Goal: Information Seeking & Learning: Learn about a topic

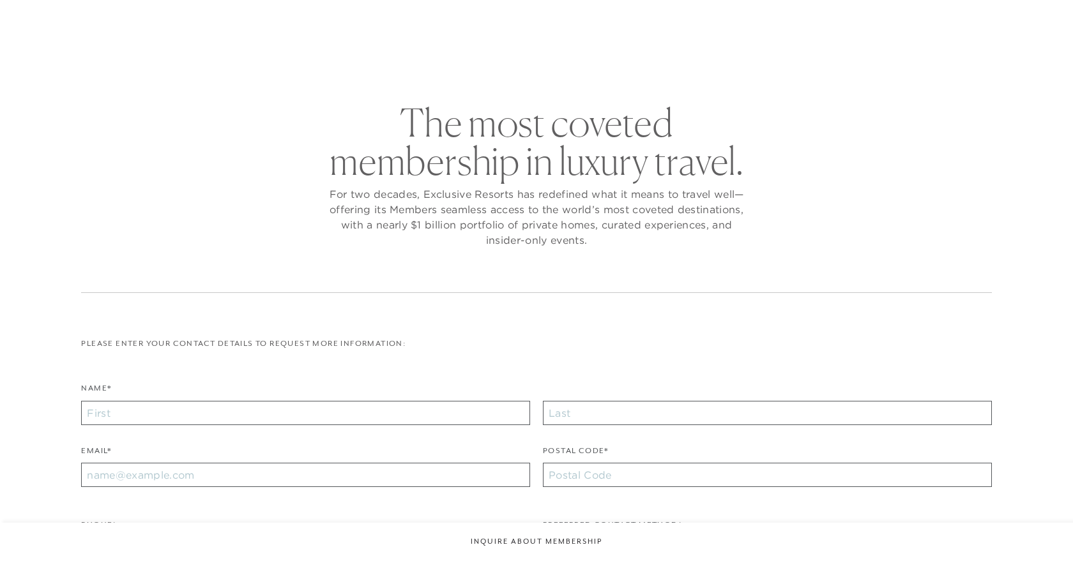
checkbox input "false"
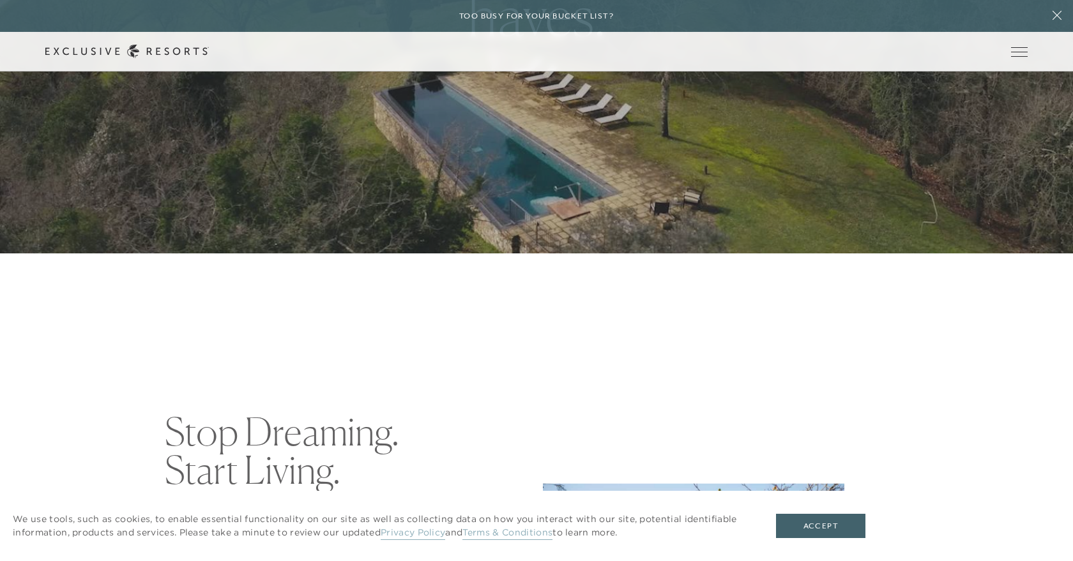
scroll to position [310, 0]
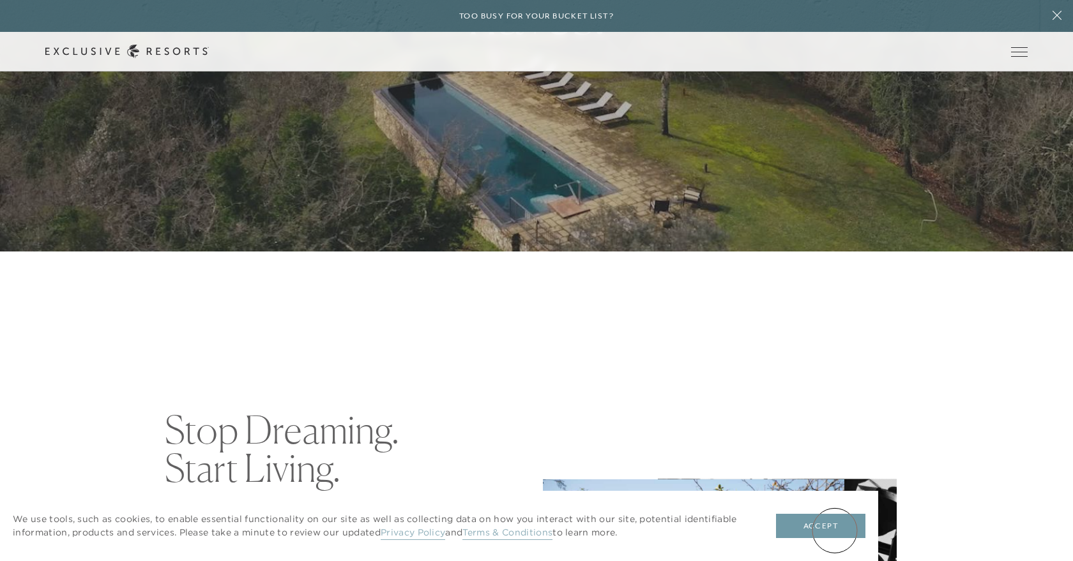
click at [834, 531] on button "Accept" at bounding box center [820, 526] width 89 height 24
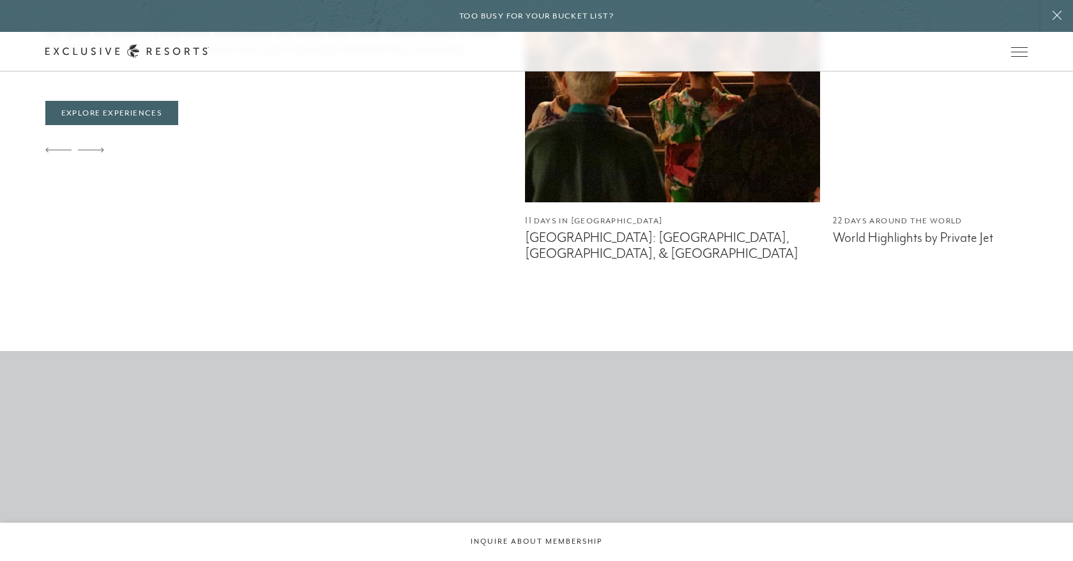
scroll to position [0, 0]
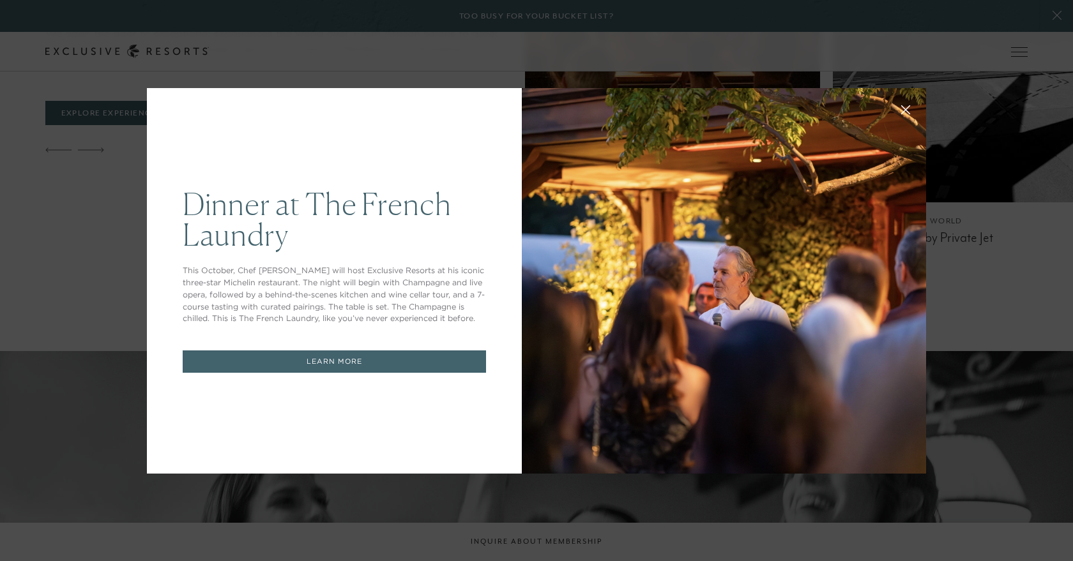
click at [907, 107] on icon at bounding box center [906, 110] width 10 height 10
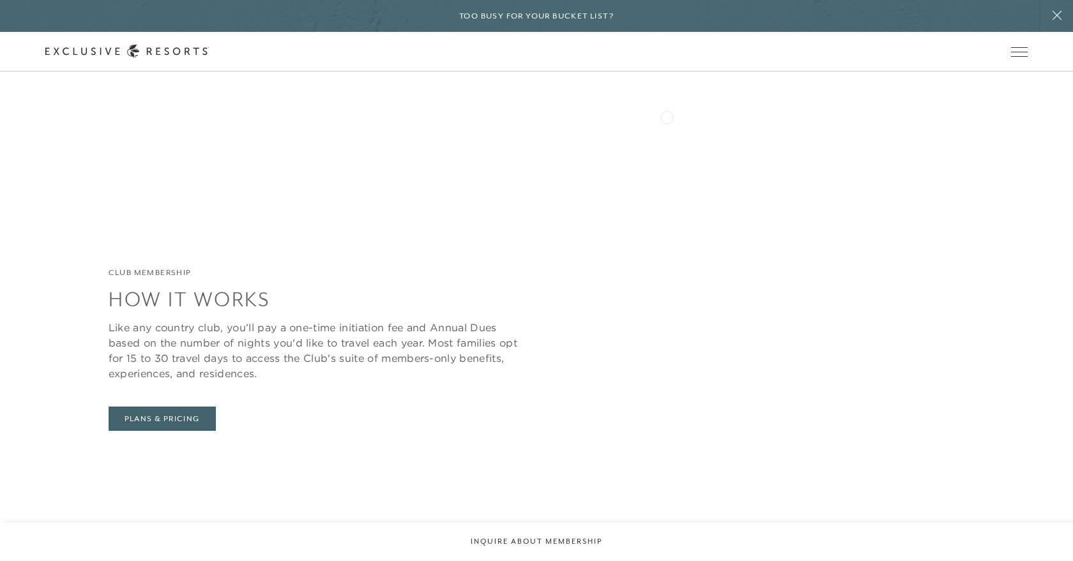
scroll to position [5400, 0]
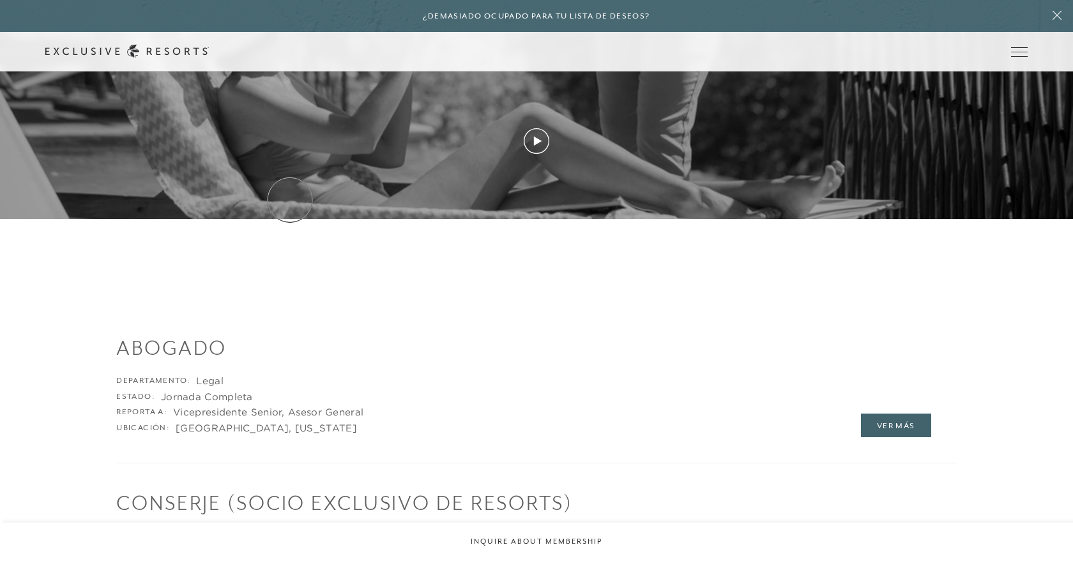
scroll to position [1489, 0]
